Goal: Information Seeking & Learning: Find specific fact

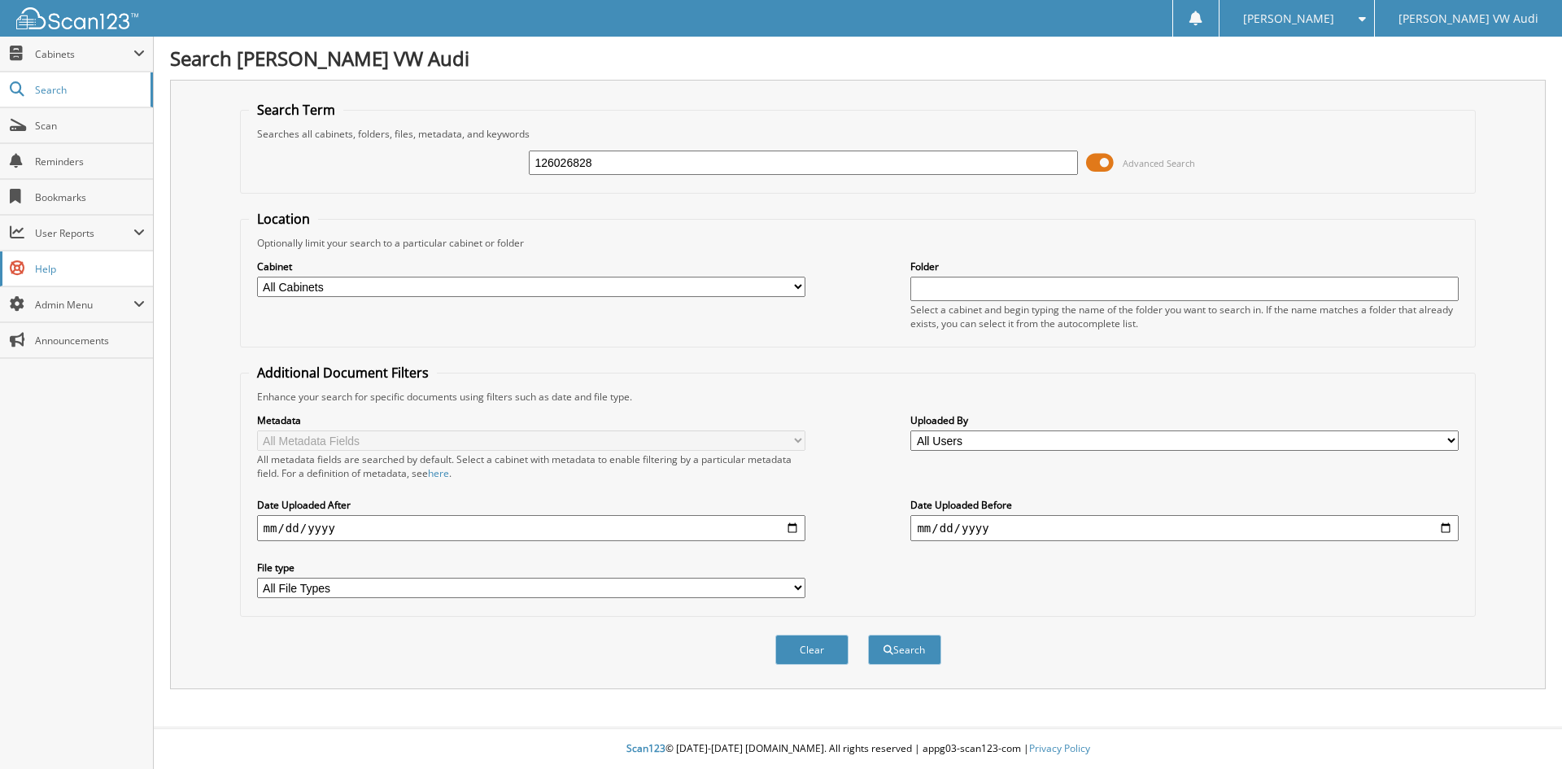
type input "126026828"
click at [868, 635] on button "Search" at bounding box center [904, 650] width 73 height 30
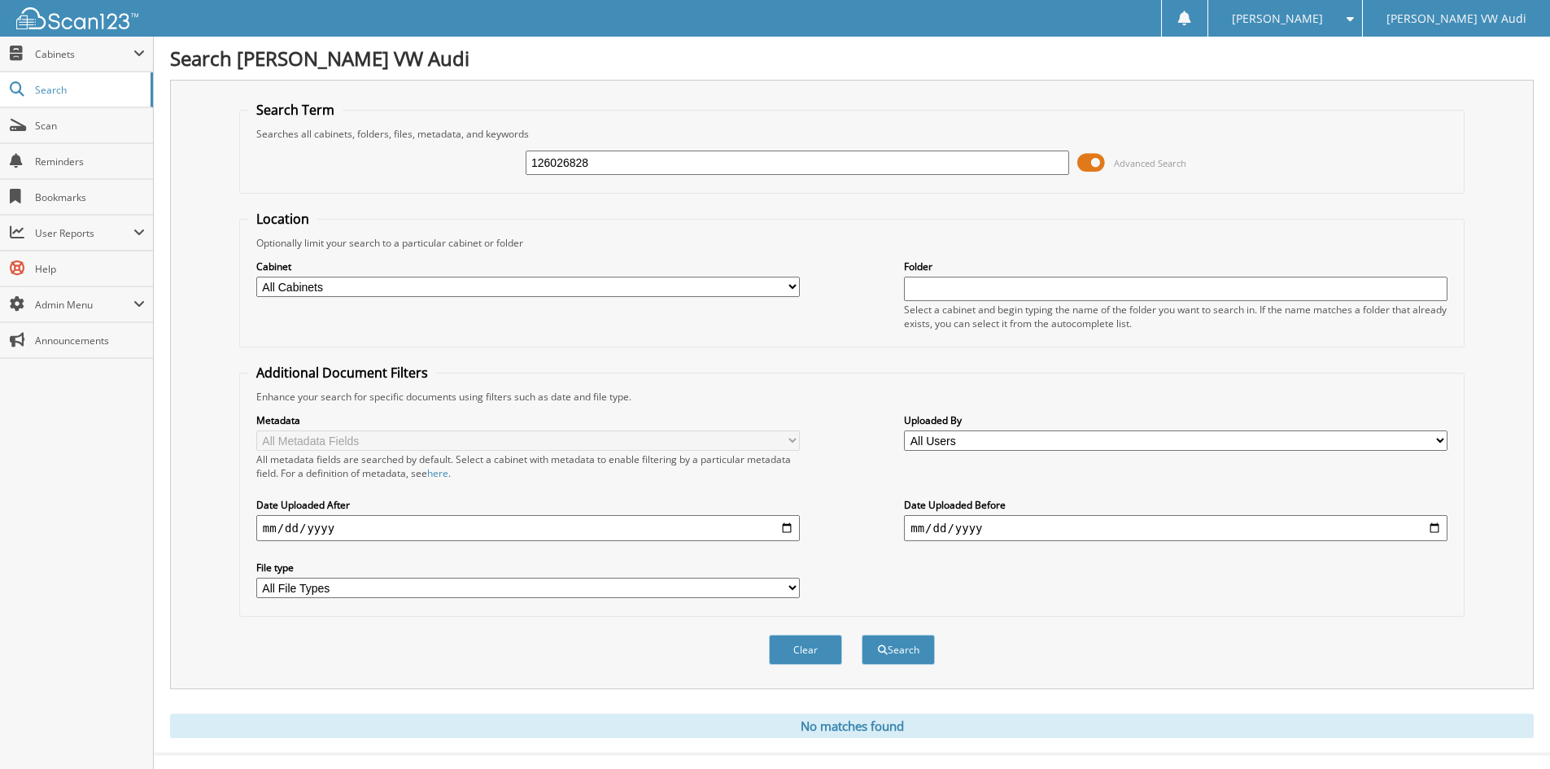
scroll to position [27, 0]
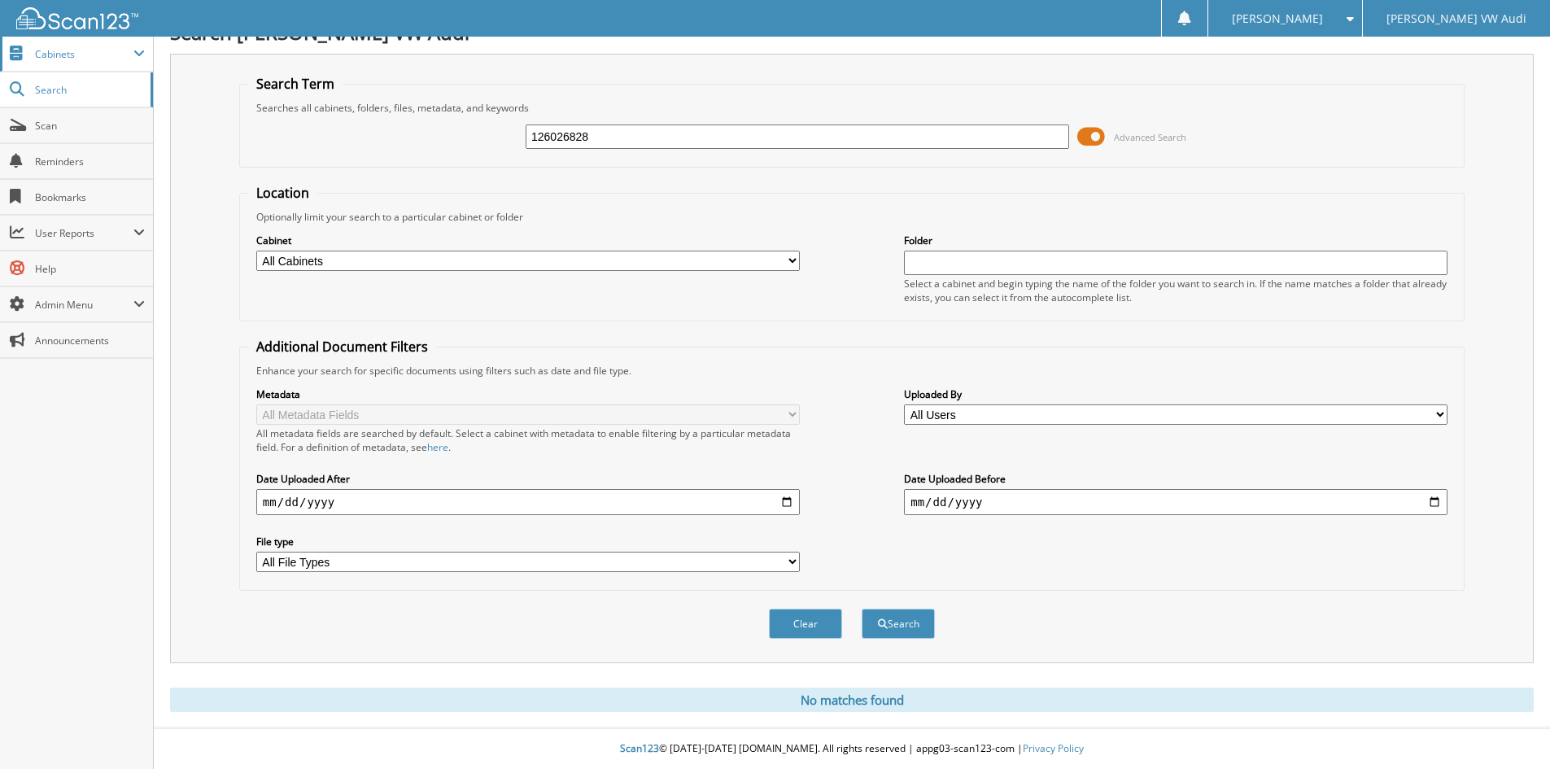
click at [93, 48] on span "Cabinets" at bounding box center [84, 54] width 98 height 14
click at [78, 47] on span "Cabinets" at bounding box center [84, 54] width 98 height 14
